Goal: Task Accomplishment & Management: Manage account settings

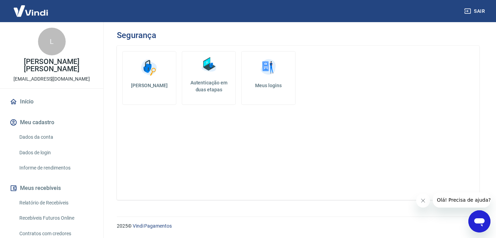
click at [203, 86] on h5 "Autenticação em duas etapas" at bounding box center [209, 86] width 48 height 14
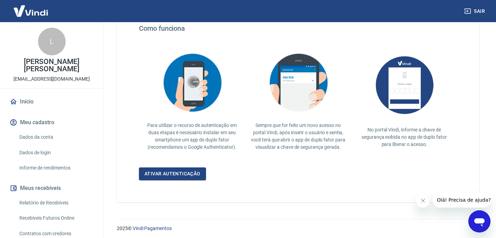
scroll to position [137, 0]
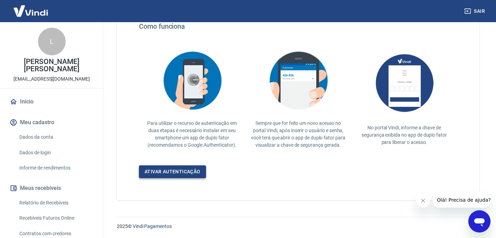
click at [193, 171] on link "Ativar autenticação" at bounding box center [172, 171] width 67 height 13
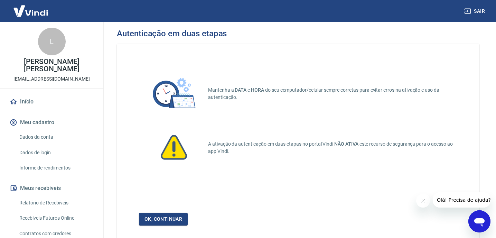
scroll to position [3, 0]
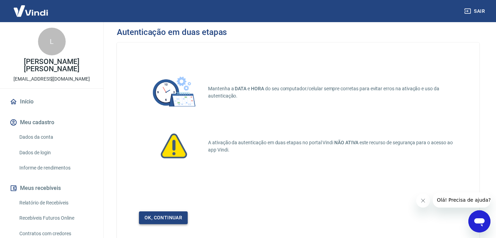
click at [168, 220] on link "Ok, continuar" at bounding box center [163, 217] width 49 height 13
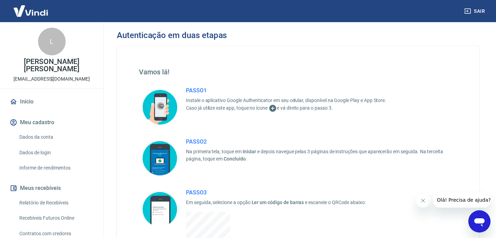
scroll to position [68, 0]
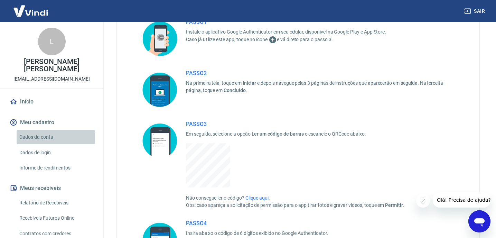
click at [41, 136] on link "Dados da conta" at bounding box center [56, 137] width 78 height 14
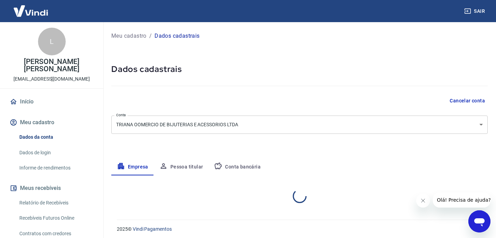
select select "MG"
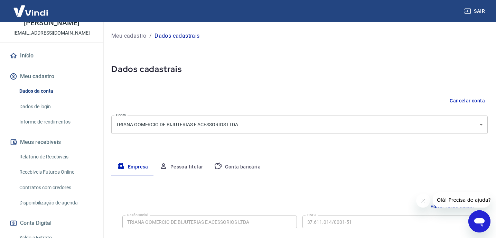
scroll to position [54, 0]
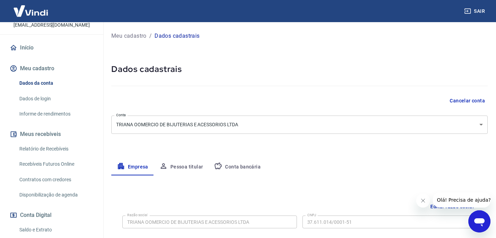
click at [44, 99] on link "Dados de login" at bounding box center [56, 99] width 78 height 14
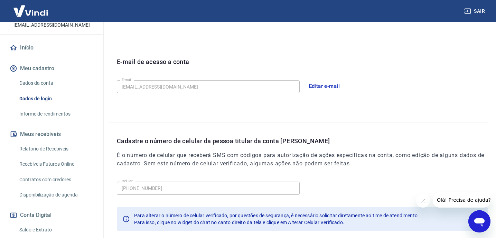
scroll to position [205, 0]
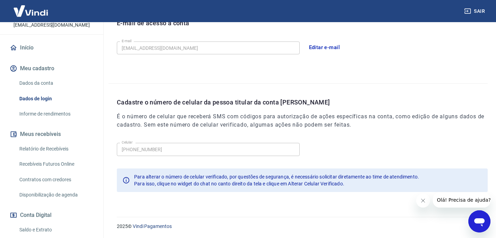
click at [217, 201] on div "Meu cadastro / Dados de login Dados de login Nome da pessoa usuária Quem acessa…" at bounding box center [298, 13] width 396 height 391
click at [88, 207] on button "Conta Digital" at bounding box center [51, 214] width 87 height 15
click at [455, 202] on span "Olá! Precisa de ajuda?" at bounding box center [464, 200] width 54 height 6
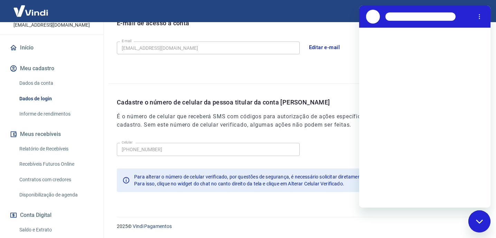
scroll to position [0, 0]
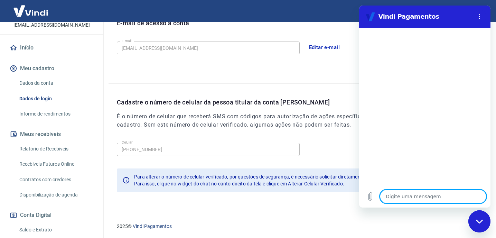
type textarea "o"
type textarea "x"
type textarea "ol"
type textarea "x"
type textarea "ola"
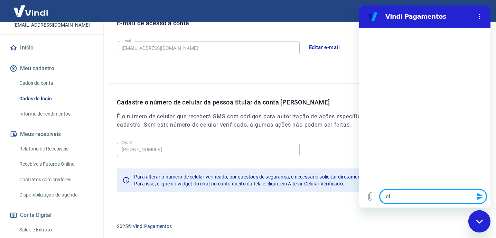
type textarea "x"
type textarea "p"
type textarea "x"
type textarea "pr"
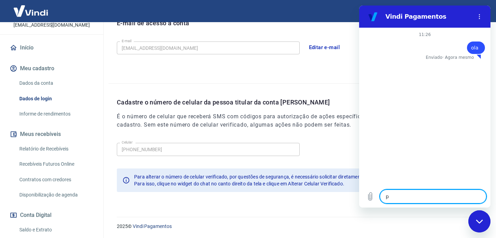
type textarea "x"
type textarea "pre"
type textarea "x"
type textarea "prec"
type textarea "x"
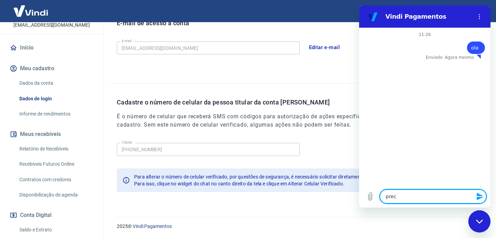
type textarea "preci"
type textarea "x"
type textarea "prec"
type textarea "x"
type textarea "pre"
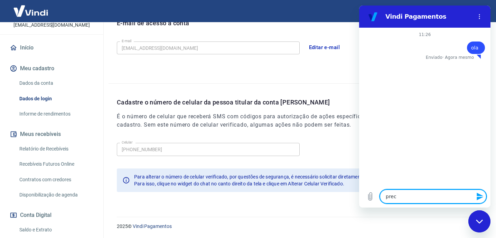
type textarea "x"
type textarea "pr"
type textarea "x"
type textarea "p"
type textarea "x"
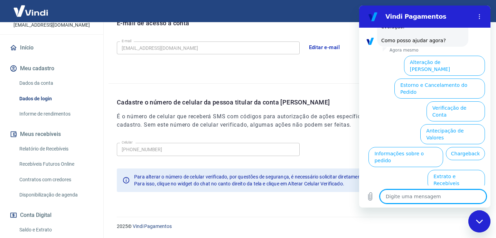
scroll to position [222, 0]
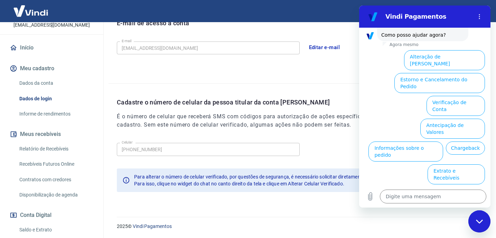
click at [469, 210] on button "Alterar celular verificado" at bounding box center [451, 220] width 67 height 20
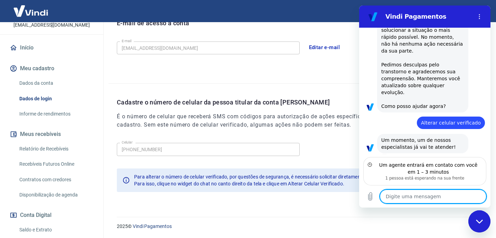
scroll to position [144, 0]
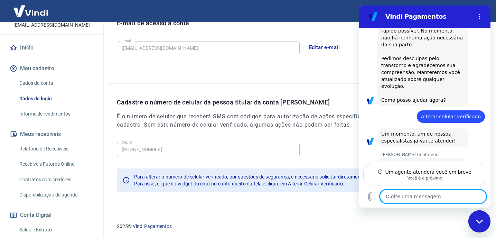
type textarea "x"
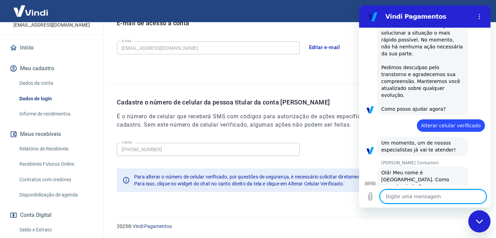
scroll to position [150, 0]
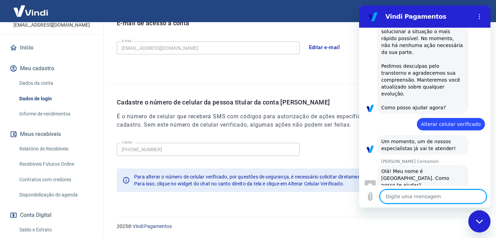
type textarea "o"
type textarea "x"
type textarea "ol"
type textarea "x"
type textarea "ol'"
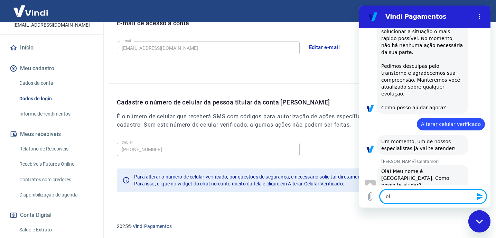
type textarea "x"
type textarea "olá"
type textarea "x"
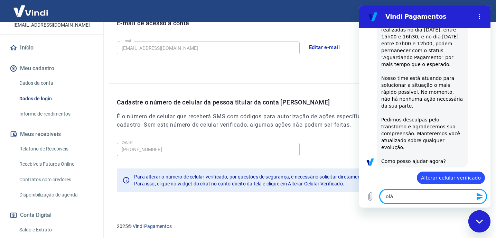
scroll to position [145, 0]
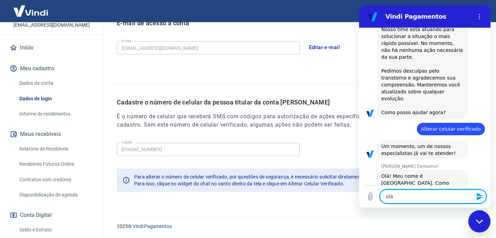
type textarea "olá!"
type textarea "x"
type textarea "olá!"
type textarea "x"
type textarea "olá! p"
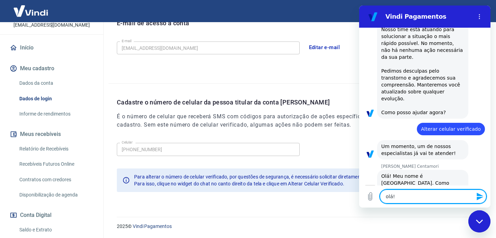
type textarea "x"
type textarea "olá! pr"
type textarea "x"
type textarea "olá! pre"
type textarea "x"
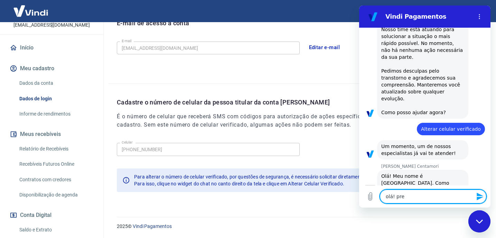
type textarea "olá! prec"
type textarea "x"
type textarea "olá! preci"
type textarea "x"
type textarea "olá! precis"
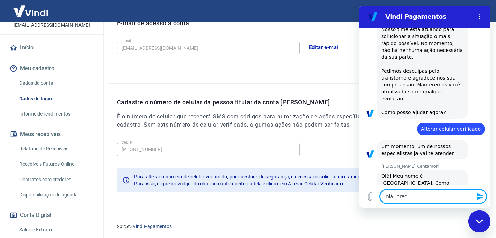
type textarea "x"
type textarea "olá! preciso"
type textarea "x"
type textarea "olá! preciso"
type textarea "x"
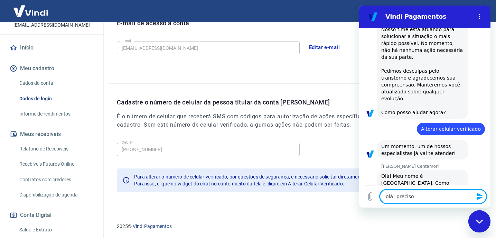
type textarea "olá! preciso a"
type textarea "x"
type textarea "olá! preciso al"
type textarea "x"
type textarea "olá! preciso alt"
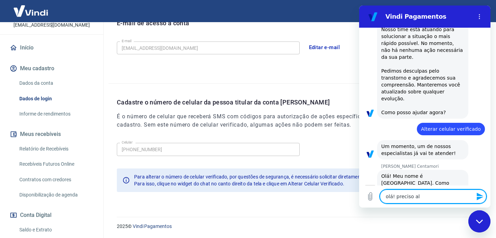
type textarea "x"
type textarea "olá! preciso alte"
type textarea "x"
type textarea "olá! preciso alter"
type textarea "x"
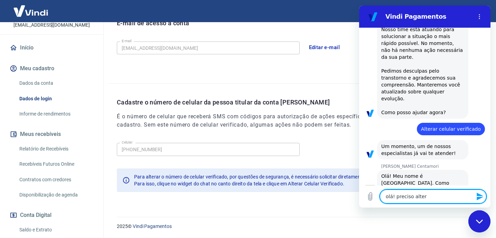
type textarea "olá! preciso altera"
type textarea "x"
type textarea "olá! preciso alterar"
type textarea "x"
type textarea "olá! preciso alterar"
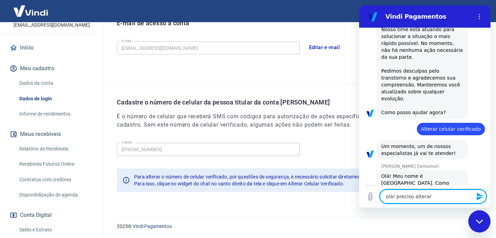
type textarea "x"
type textarea "olá! preciso alterar o"
type textarea "x"
type textarea "olá! preciso alterar o"
type textarea "x"
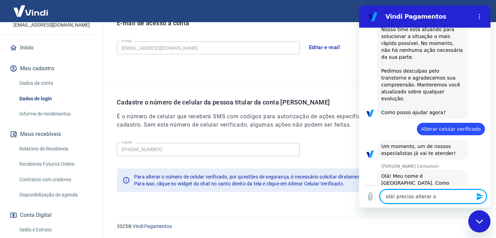
type textarea "olá! preciso alterar o c"
type textarea "x"
type textarea "olá! preciso alterar o ce"
type textarea "x"
type textarea "olá! preciso alterar o cel"
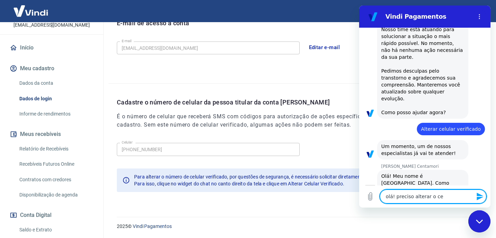
type textarea "x"
type textarea "olá! preciso alterar o celu"
type textarea "x"
type textarea "olá! preciso alterar o celul"
type textarea "x"
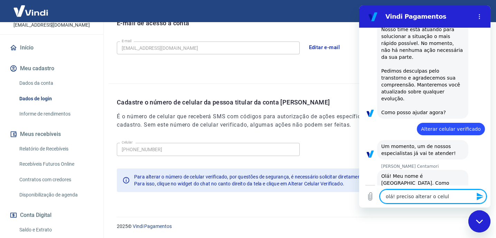
type textarea "olá! preciso alterar o celula"
type textarea "x"
type textarea "olá! preciso alterar o celular"
type textarea "x"
type textarea "olá! preciso alterar o celular"
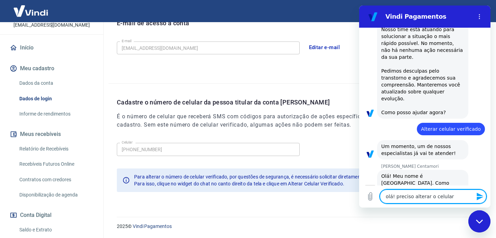
type textarea "x"
type textarea "olá! preciso alterar o celular v"
type textarea "x"
type textarea "olá! preciso alterar o celular ve"
type textarea "x"
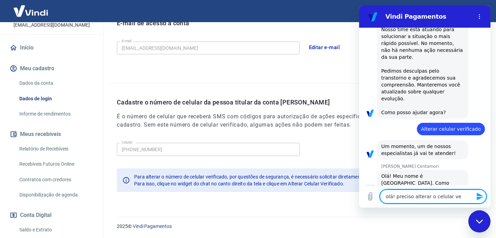
type textarea "olá! preciso alterar o celular ver"
type textarea "x"
type textarea "olá! preciso alterar o celular veri"
type textarea "x"
type textarea "olá! preciso alterar o celular verif"
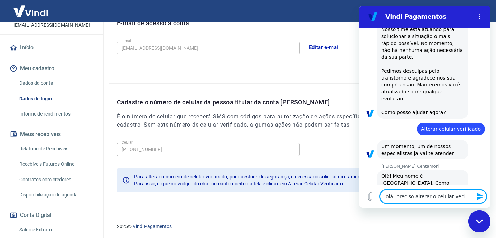
type textarea "x"
type textarea "olá! preciso alterar o celular verifc"
type textarea "x"
type textarea "olá! preciso alterar o celular verifci"
type textarea "x"
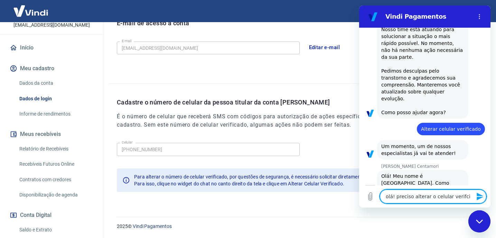
type textarea "olá! preciso alterar o celular verifc"
type textarea "x"
type textarea "olá! preciso alterar o celular verif"
type textarea "x"
type textarea "olá! preciso alterar o celular verifi"
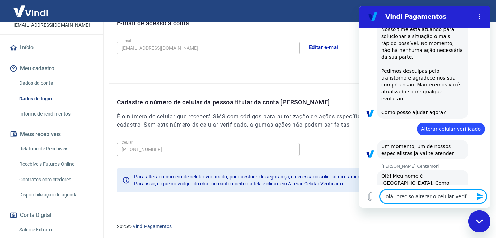
type textarea "x"
type textarea "olá! preciso alterar o celular verific"
type textarea "x"
type textarea "olá! preciso alterar o celular verifica"
type textarea "x"
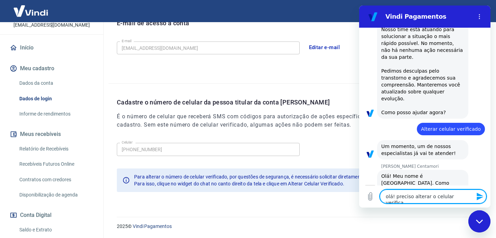
type textarea "olá! preciso alterar o celular verificad"
type textarea "x"
type textarea "olá! preciso alterar o celular verificado"
type textarea "x"
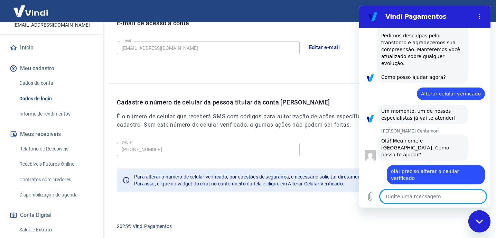
scroll to position [179, 0]
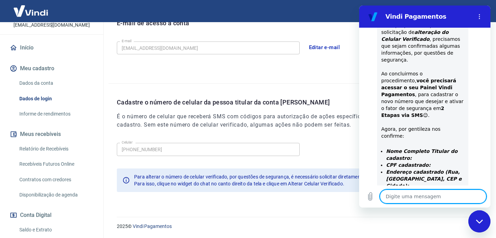
type textarea "x"
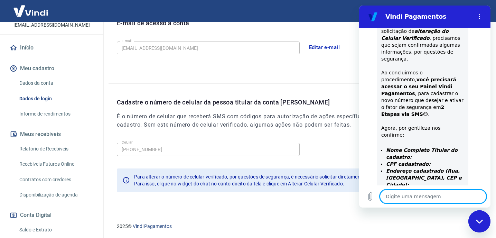
scroll to position [356, 0]
type textarea "l"
type textarea "x"
type textarea "lu"
type textarea "x"
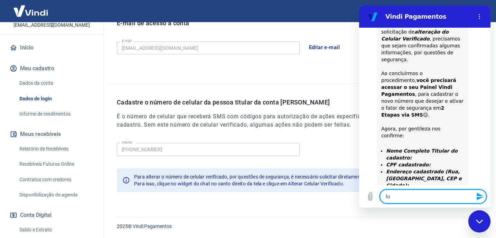
type textarea "lui"
type textarea "x"
type textarea "[PERSON_NAME]"
type textarea "x"
type textarea "luiza"
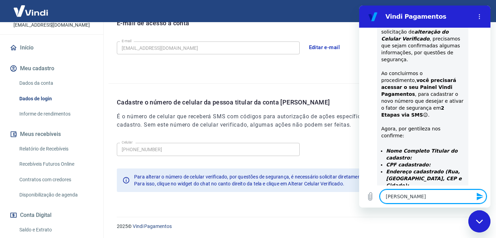
type textarea "x"
type textarea "luiza"
type textarea "x"
type textarea "[PERSON_NAME]"
type textarea "x"
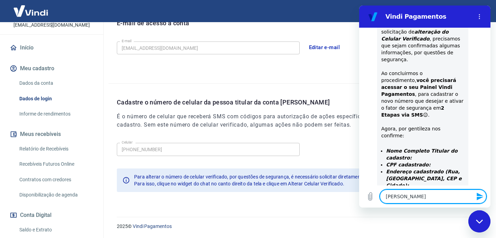
type textarea "[PERSON_NAME]"
type textarea "x"
type textarea "[PERSON_NAME]"
type textarea "x"
type textarea "[PERSON_NAME]"
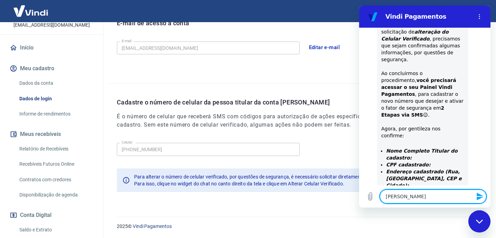
type textarea "x"
type textarea "[PERSON_NAME]"
type textarea "x"
type textarea "[PERSON_NAME]"
type textarea "x"
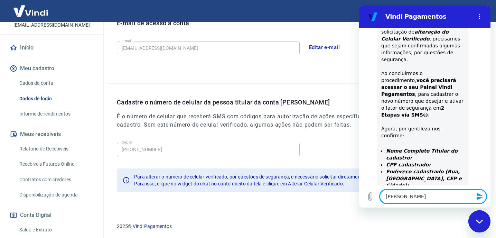
type textarea "[PERSON_NAME]"
type textarea "x"
type textarea "[PERSON_NAME]"
type textarea "x"
type textarea "[PERSON_NAME]"
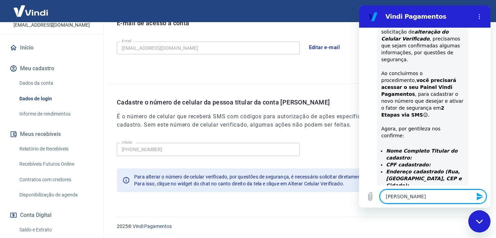
type textarea "x"
type textarea "[PERSON_NAME]"
type textarea "x"
type textarea "[PERSON_NAME] a"
type textarea "x"
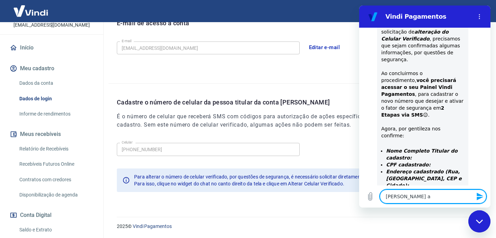
type textarea "[PERSON_NAME] au"
type textarea "x"
type textarea "[PERSON_NAME] aug"
type textarea "x"
type textarea "[PERSON_NAME] augu"
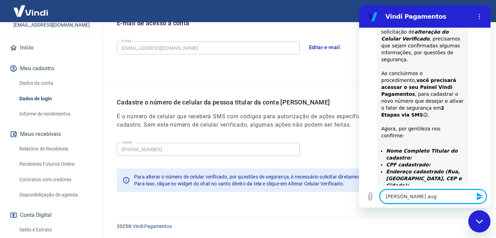
type textarea "x"
type textarea "[PERSON_NAME] augus"
type textarea "x"
type textarea "[PERSON_NAME] august"
type textarea "x"
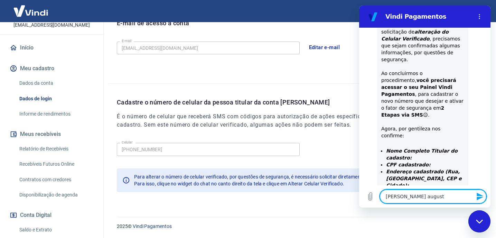
type textarea "[PERSON_NAME] [PERSON_NAME]"
type textarea "x"
type textarea "[PERSON_NAME] [PERSON_NAME]"
type textarea "x"
type textarea "[PERSON_NAME] [PERSON_NAME]"
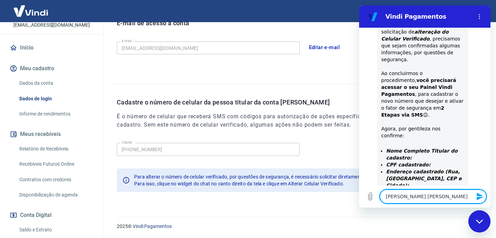
type textarea "x"
type textarea "[PERSON_NAME] [PERSON_NAME]"
type textarea "x"
type textarea "[PERSON_NAME] [PERSON_NAME]"
type textarea "x"
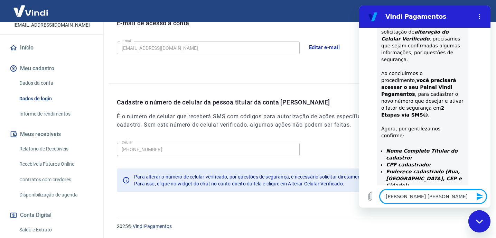
type textarea "[PERSON_NAME] [PERSON_NAME]"
type textarea "x"
type textarea "[PERSON_NAME] [PERSON_NAME]"
type textarea "x"
type textarea "[PERSON_NAME] [PERSON_NAME]"
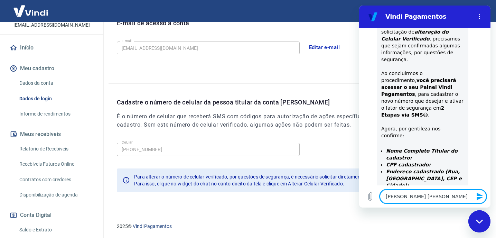
type textarea "x"
type textarea "[PERSON_NAME] [PERSON_NAME]"
type textarea "x"
type textarea "[PERSON_NAME] [PERSON_NAME]"
type textarea "x"
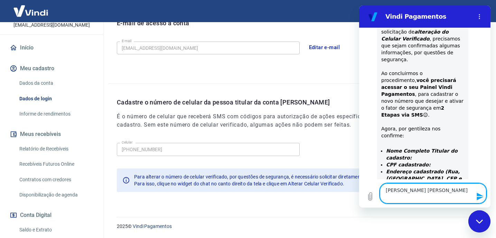
type textarea "[PERSON_NAME] [PERSON_NAME] 1"
type textarea "x"
type textarea "[PERSON_NAME] [PERSON_NAME] 10"
type textarea "x"
type textarea "[PERSON_NAME] [PERSON_NAME] 101"
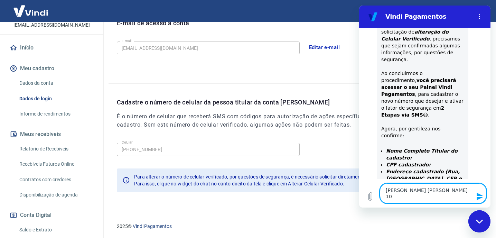
type textarea "x"
type textarea "[PERSON_NAME] [PERSON_NAME] 1012"
type textarea "x"
type textarea "[PERSON_NAME] [PERSON_NAME] 10127"
type textarea "x"
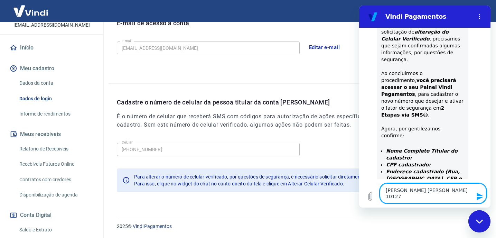
type textarea "[PERSON_NAME] [PERSON_NAME] 101276"
type textarea "x"
type textarea "[PERSON_NAME] [PERSON_NAME] 1012760"
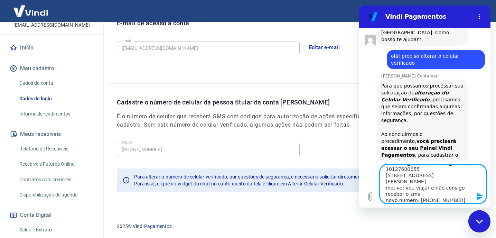
scroll to position [294, 0]
click at [476, 198] on icon "Enviar mensagem" at bounding box center [480, 196] width 8 height 8
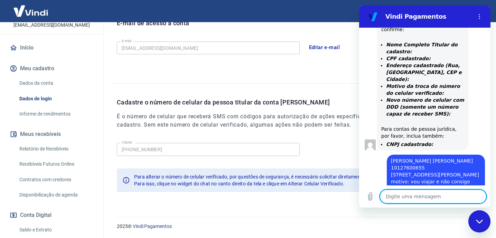
scroll to position [488, 0]
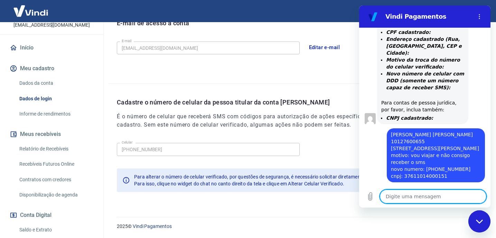
click at [445, 194] on textarea at bounding box center [433, 196] width 106 height 14
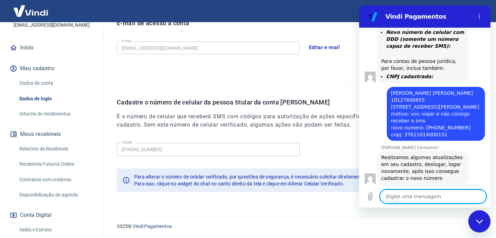
scroll to position [531, 0]
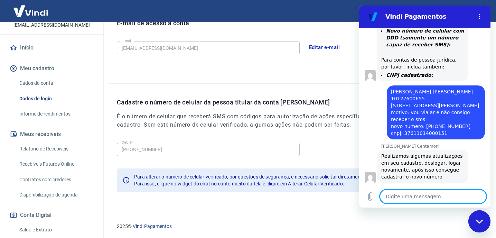
click at [339, 52] on button "Editar e-mail" at bounding box center [324, 47] width 39 height 15
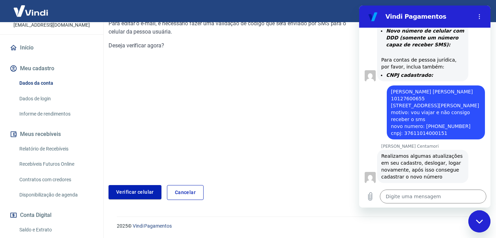
scroll to position [79, 0]
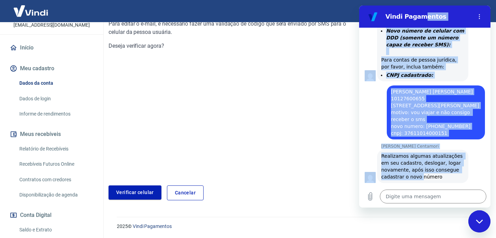
drag, startPoint x: 418, startPoint y: 17, endPoint x: 422, endPoint y: 140, distance: 123.4
click at [421, 136] on div "Vindi Pagamentos 11:26 diz: [PERSON_NAME] · 11:26 [PERSON_NAME] diz: [PERSON_NA…" at bounding box center [424, 107] width 131 height 202
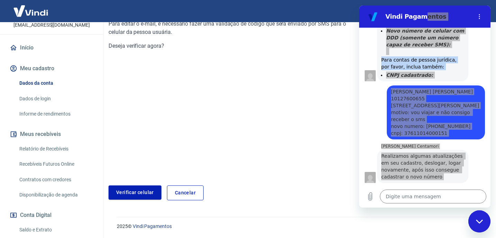
click at [478, 218] on div "Fechar janela de mensagens" at bounding box center [479, 221] width 21 height 21
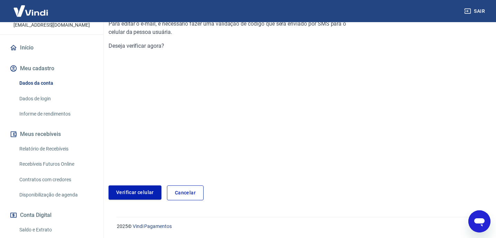
click at [471, 8] on button "Sair" at bounding box center [475, 11] width 25 height 13
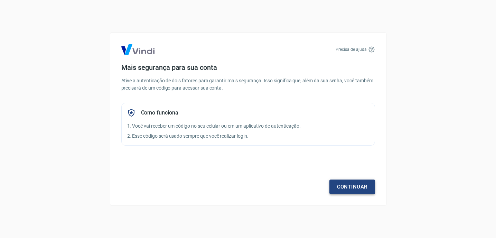
click at [339, 182] on link "Continuar" at bounding box center [352, 186] width 46 height 15
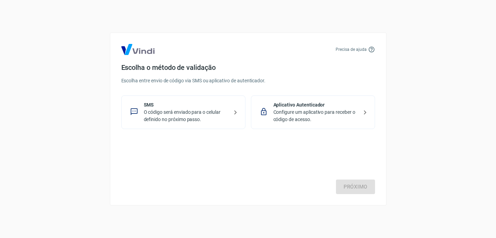
click at [186, 111] on p "O código será enviado para o celular definido no próximo passo." at bounding box center [186, 115] width 85 height 15
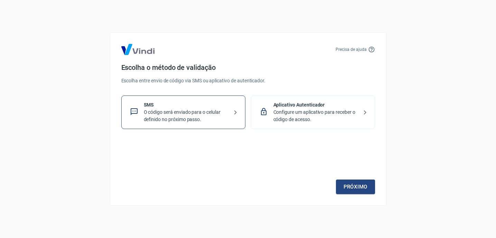
click at [186, 111] on p "O código será enviado para o celular definido no próximo passo." at bounding box center [186, 115] width 85 height 15
click at [342, 186] on link "Próximo" at bounding box center [355, 186] width 39 height 15
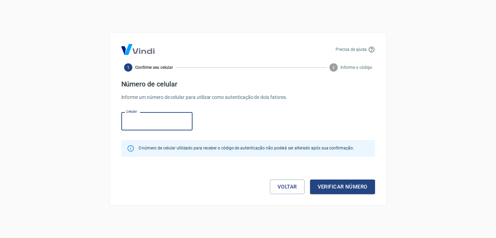
click at [142, 122] on input "Celular" at bounding box center [156, 121] width 71 height 18
type input "(31) 99733-3234"
click at [334, 187] on button "Verificar número" at bounding box center [342, 186] width 65 height 15
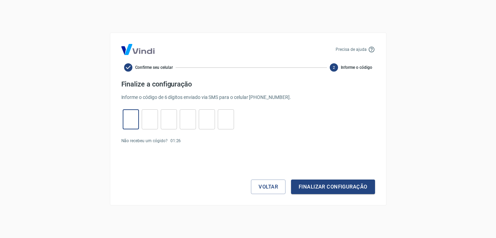
click at [127, 124] on input "tel" at bounding box center [131, 119] width 16 height 15
type input "3"
type input "4"
type input "0"
type input "1"
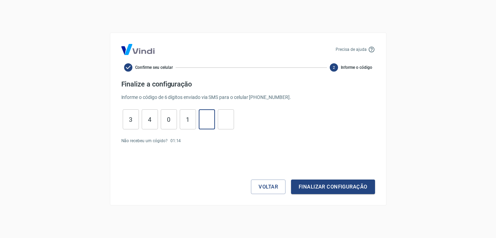
type input "8"
type input "7"
click at [319, 186] on button "Finalizar configuração" at bounding box center [333, 186] width 84 height 15
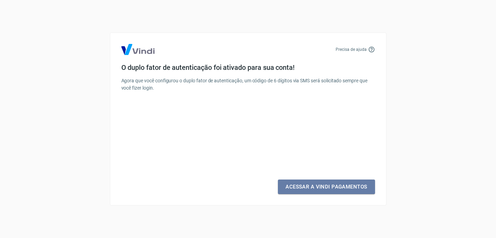
click at [319, 186] on link "Acessar a Vindi Pagamentos" at bounding box center [326, 186] width 97 height 15
